Goal: Information Seeking & Learning: Stay updated

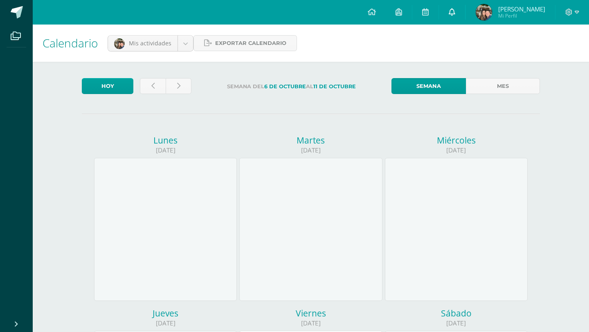
click at [456, 11] on icon at bounding box center [452, 11] width 7 height 7
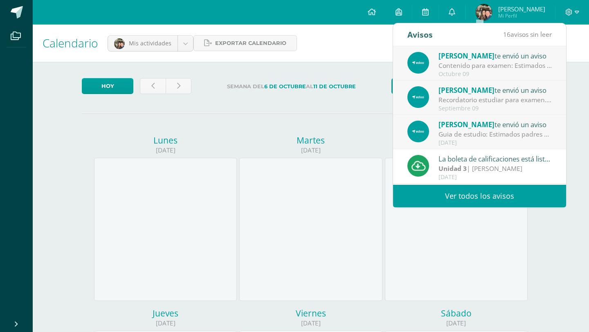
click at [456, 124] on span "[PERSON_NAME]" at bounding box center [467, 124] width 56 height 9
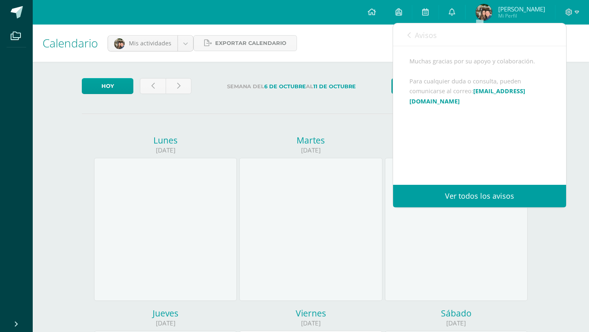
scroll to position [155, 0]
click at [456, 12] on icon at bounding box center [452, 11] width 7 height 7
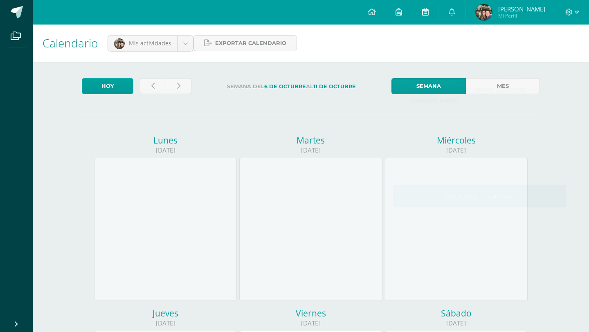
click at [439, 10] on link at bounding box center [426, 12] width 26 height 25
click at [456, 11] on icon at bounding box center [452, 11] width 7 height 7
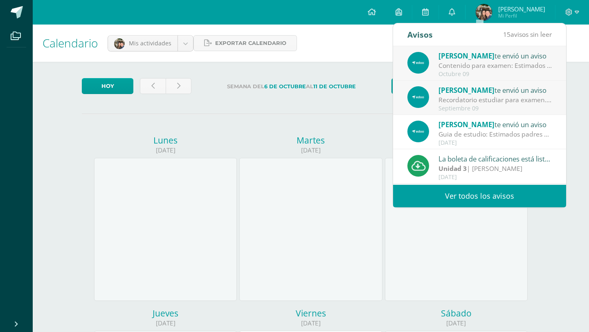
click at [466, 92] on span "[PERSON_NAME]" at bounding box center [467, 90] width 56 height 9
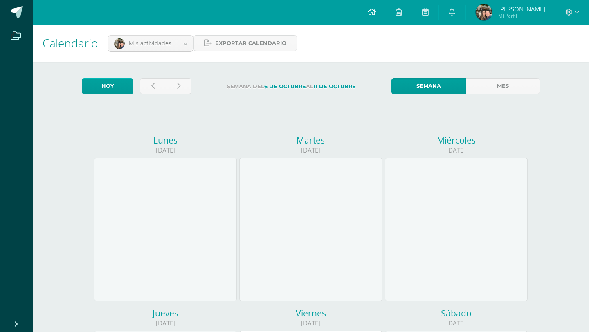
click at [376, 12] on icon at bounding box center [372, 11] width 8 height 7
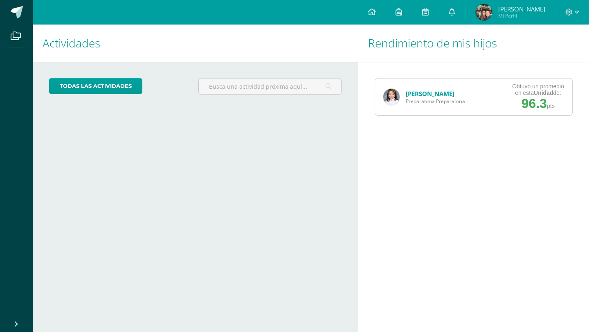
click at [456, 14] on icon at bounding box center [452, 11] width 7 height 7
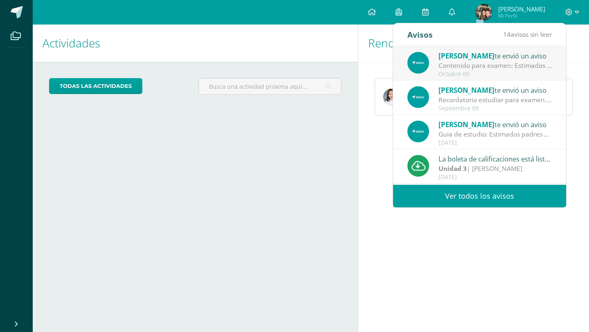
click at [468, 98] on div "Recordatorio estudiar para examen.: Queridos padres: Les recordamos con cariño …" at bounding box center [496, 99] width 114 height 9
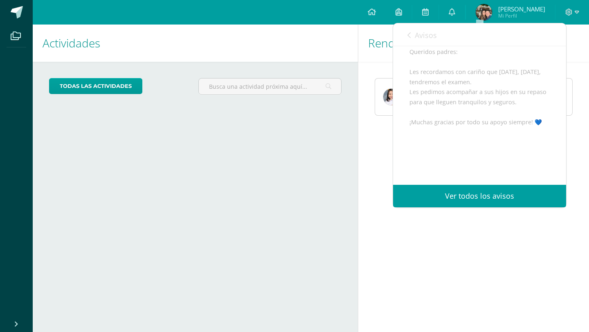
scroll to position [80, 0]
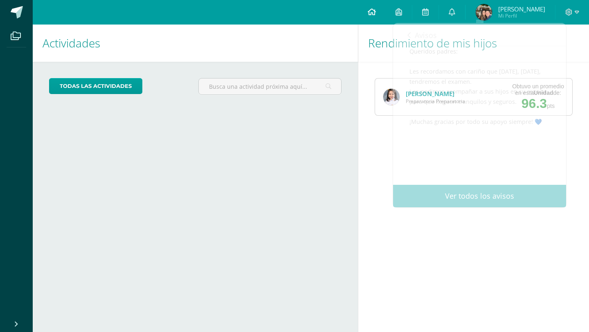
click at [376, 10] on icon at bounding box center [372, 11] width 8 height 7
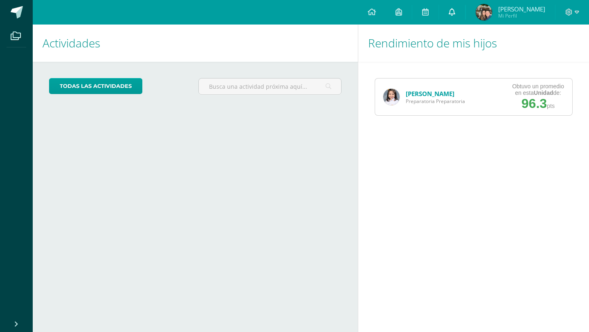
click at [456, 14] on icon at bounding box center [452, 11] width 7 height 7
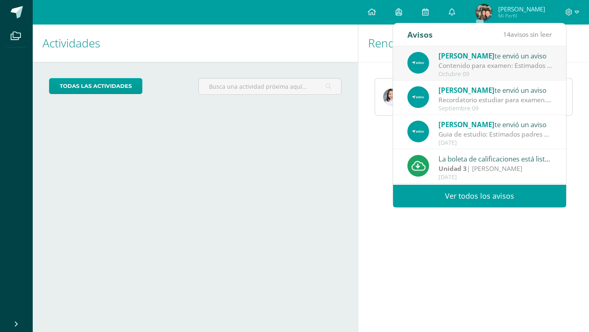
click at [467, 61] on div "Rania Peters te envió un aviso" at bounding box center [496, 55] width 114 height 11
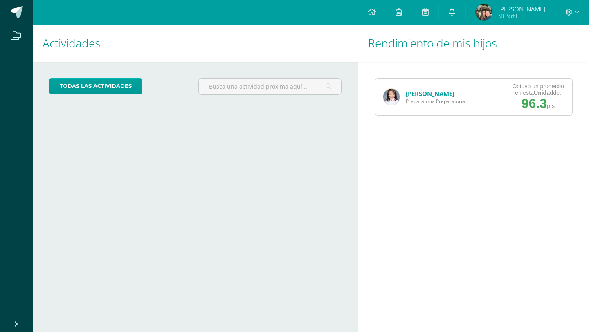
click at [456, 12] on icon at bounding box center [452, 11] width 7 height 7
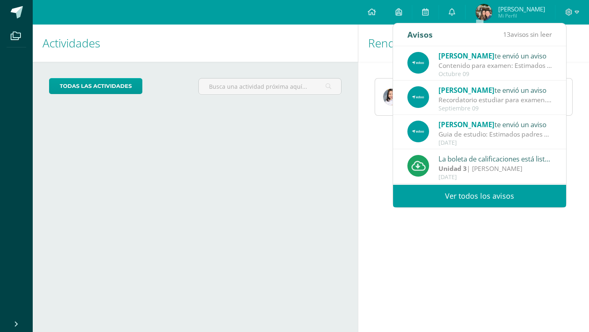
click at [473, 59] on span "[PERSON_NAME]" at bounding box center [467, 55] width 56 height 9
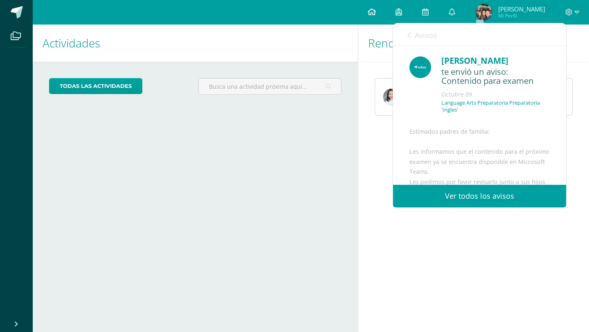
click at [376, 14] on icon at bounding box center [372, 11] width 8 height 7
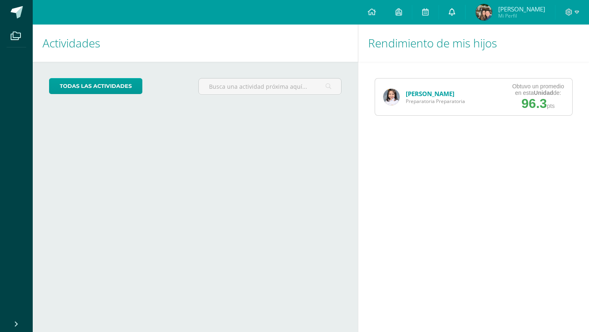
click at [456, 13] on icon at bounding box center [452, 11] width 7 height 7
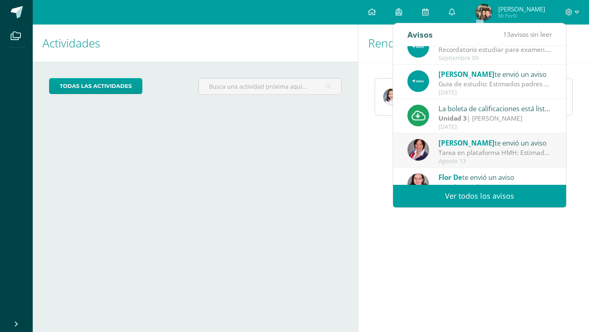
scroll to position [70, 0]
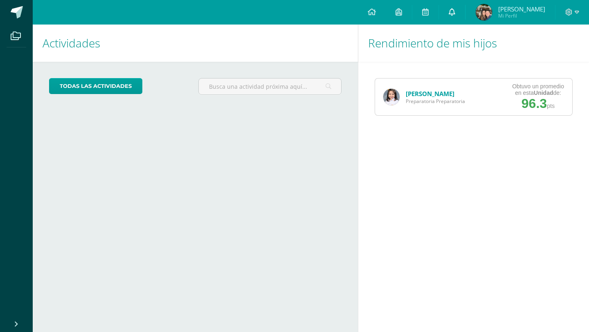
click at [456, 12] on icon at bounding box center [452, 11] width 7 height 7
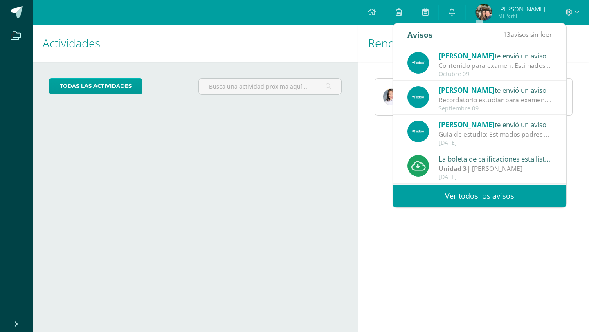
click at [466, 130] on div "Guia de estudio: Estimados padres de familia: Les informamos que la guía de est…" at bounding box center [496, 134] width 114 height 9
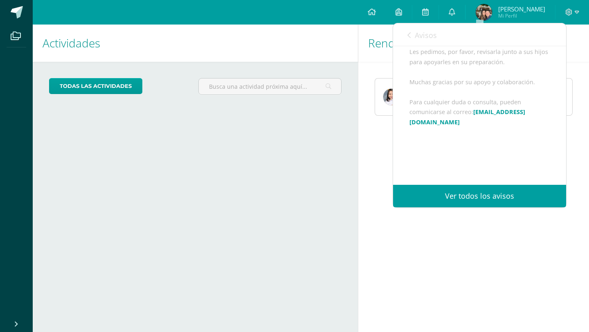
scroll to position [136, 0]
click at [456, 13] on icon at bounding box center [452, 11] width 7 height 7
click at [376, 15] on icon at bounding box center [372, 11] width 8 height 7
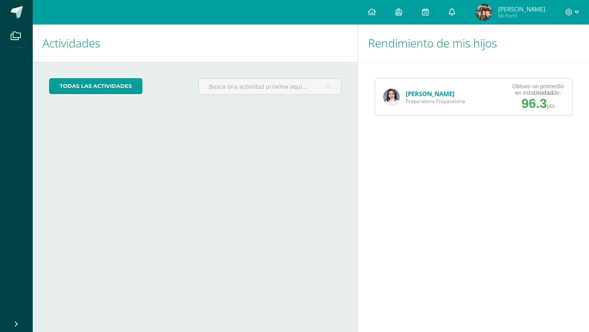
click at [465, 15] on link at bounding box center [452, 12] width 26 height 25
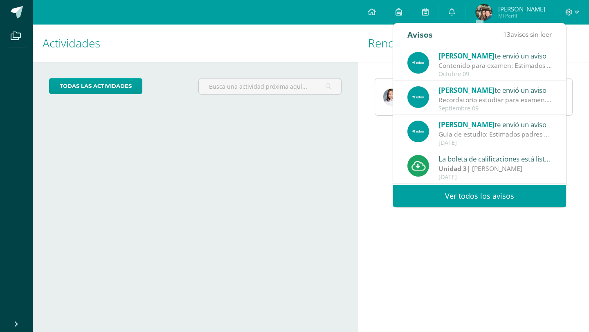
click at [465, 65] on div "Contenido para examen: Estimados padres de familia: Les informamos que el conte…" at bounding box center [496, 65] width 114 height 9
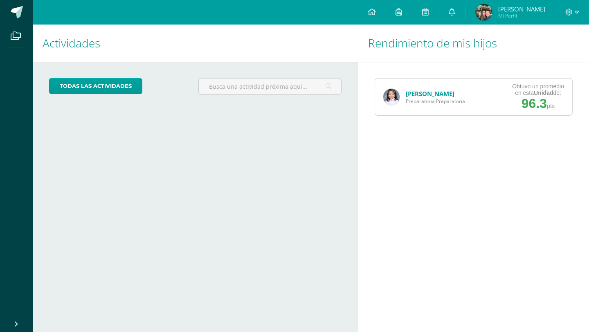
click at [456, 11] on icon at bounding box center [452, 11] width 7 height 7
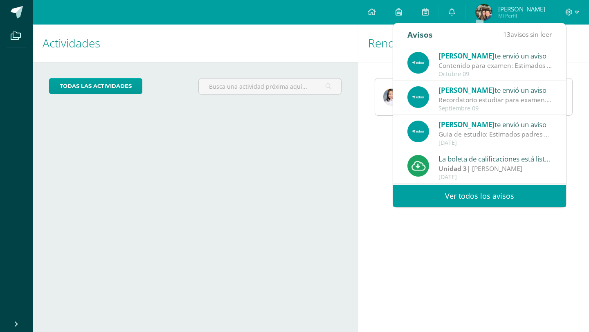
click at [468, 60] on span "[PERSON_NAME]" at bounding box center [467, 55] width 56 height 9
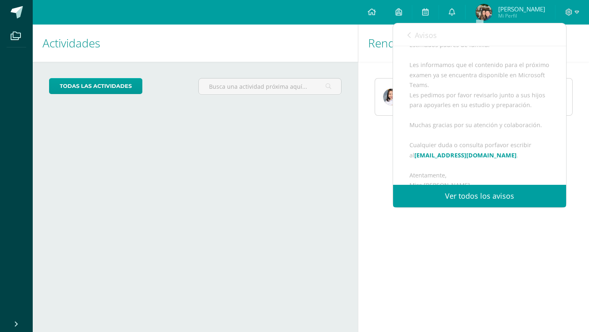
scroll to position [87, 0]
